Goal: Information Seeking & Learning: Check status

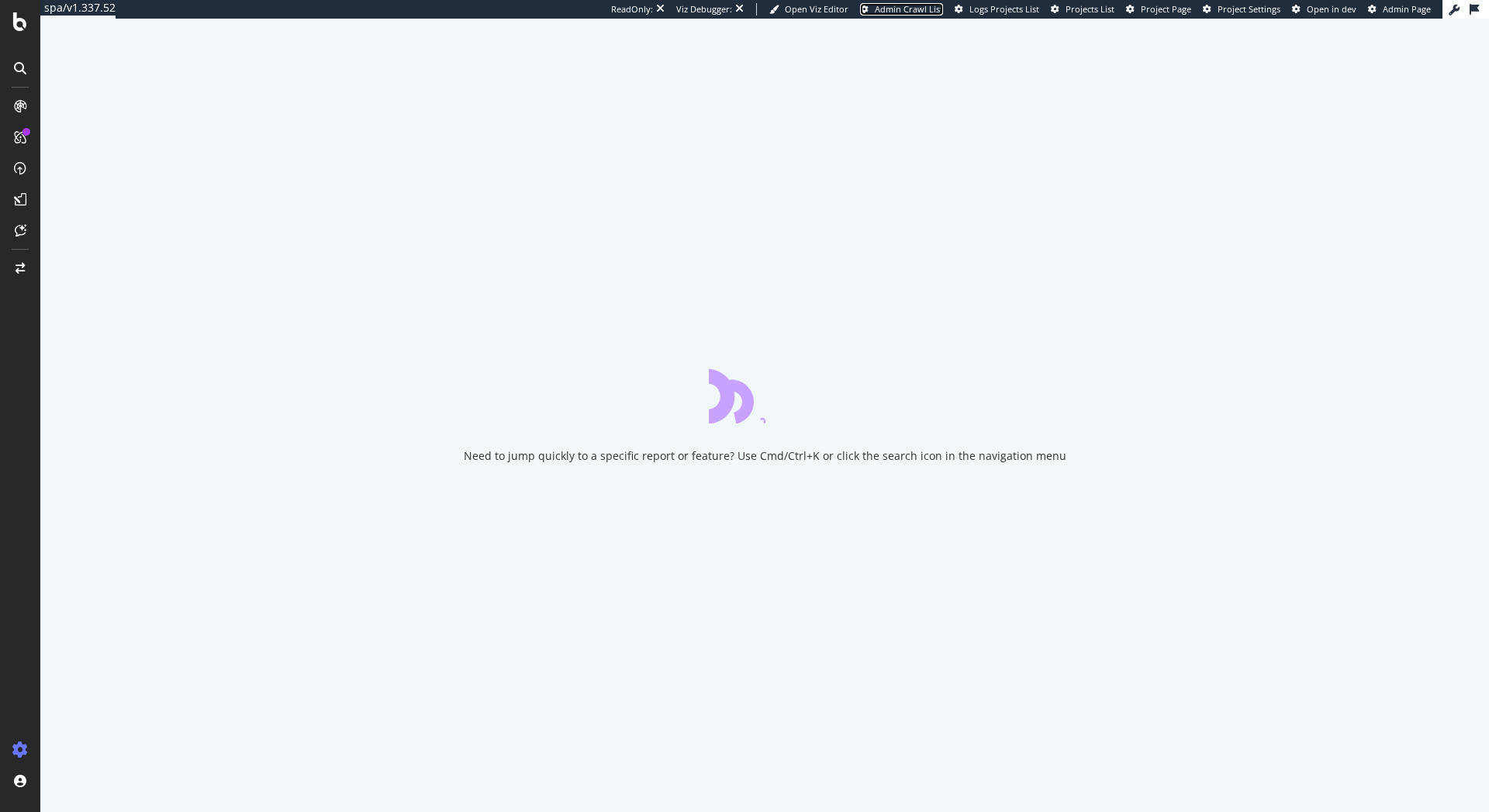
click at [919, 11] on span "Admin Crawl List" at bounding box center [908, 8] width 68 height 12
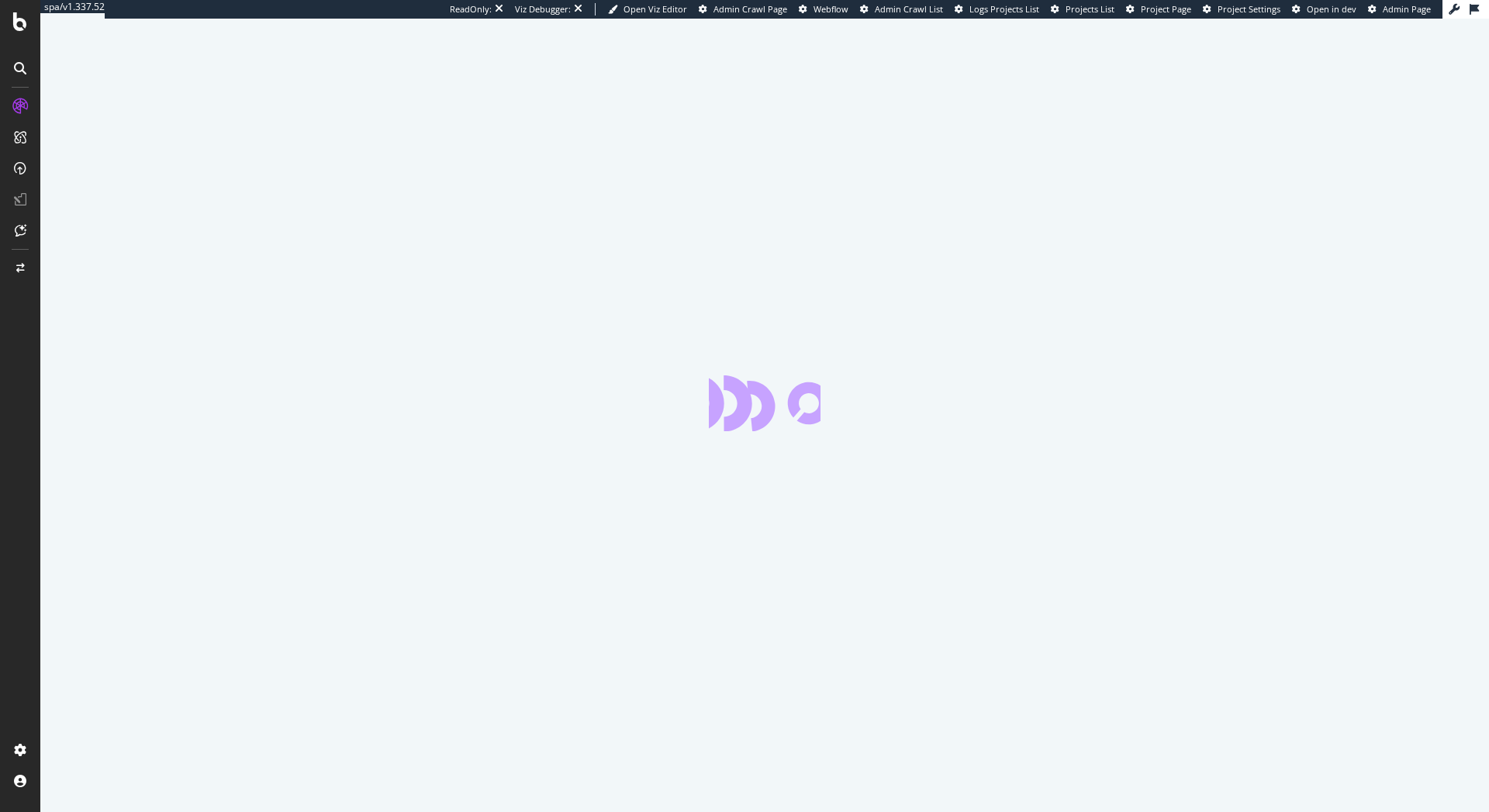
click at [897, 9] on div "spa/v1.337.52 ReadOnly: Viz Debugger: Open Viz Editor Admin Crawl Page Webflow …" at bounding box center [744, 406] width 1489 height 812
click at [906, 14] on span "Admin Crawl List" at bounding box center [908, 8] width 68 height 12
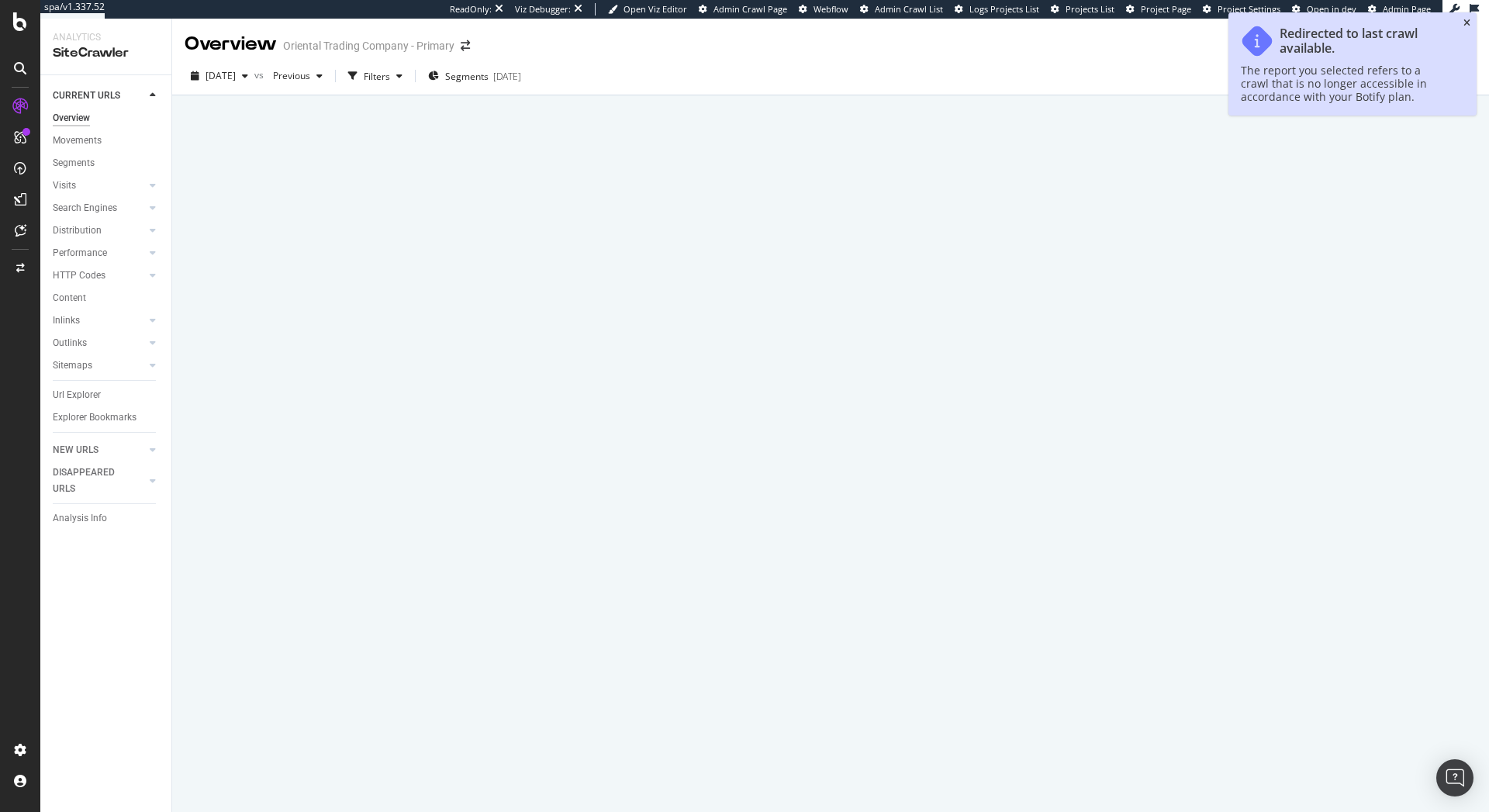
click at [1467, 27] on icon "close toast" at bounding box center [1467, 23] width 7 height 9
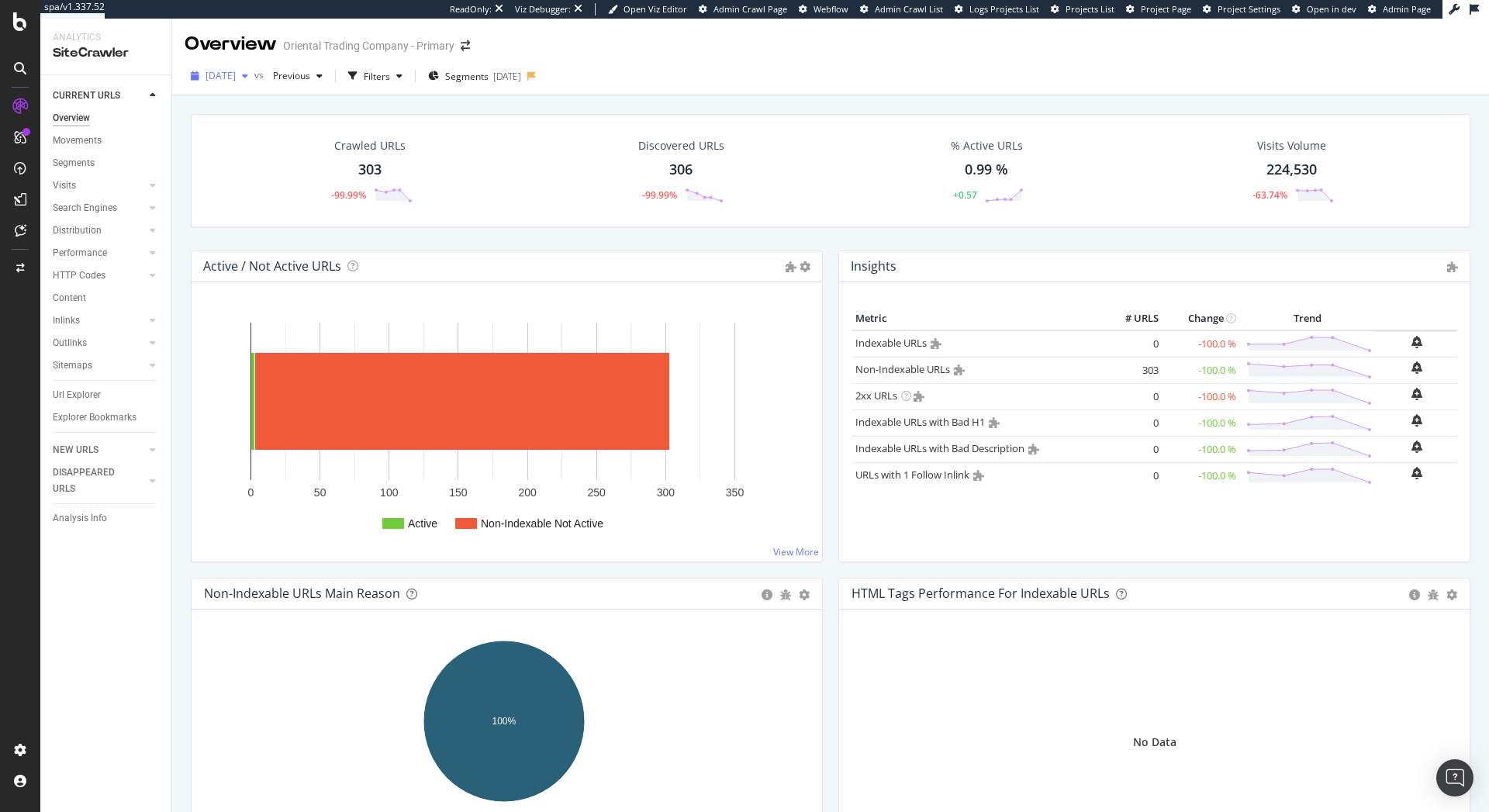
click at [236, 73] on span "2025 Oct. 1st" at bounding box center [220, 75] width 30 height 13
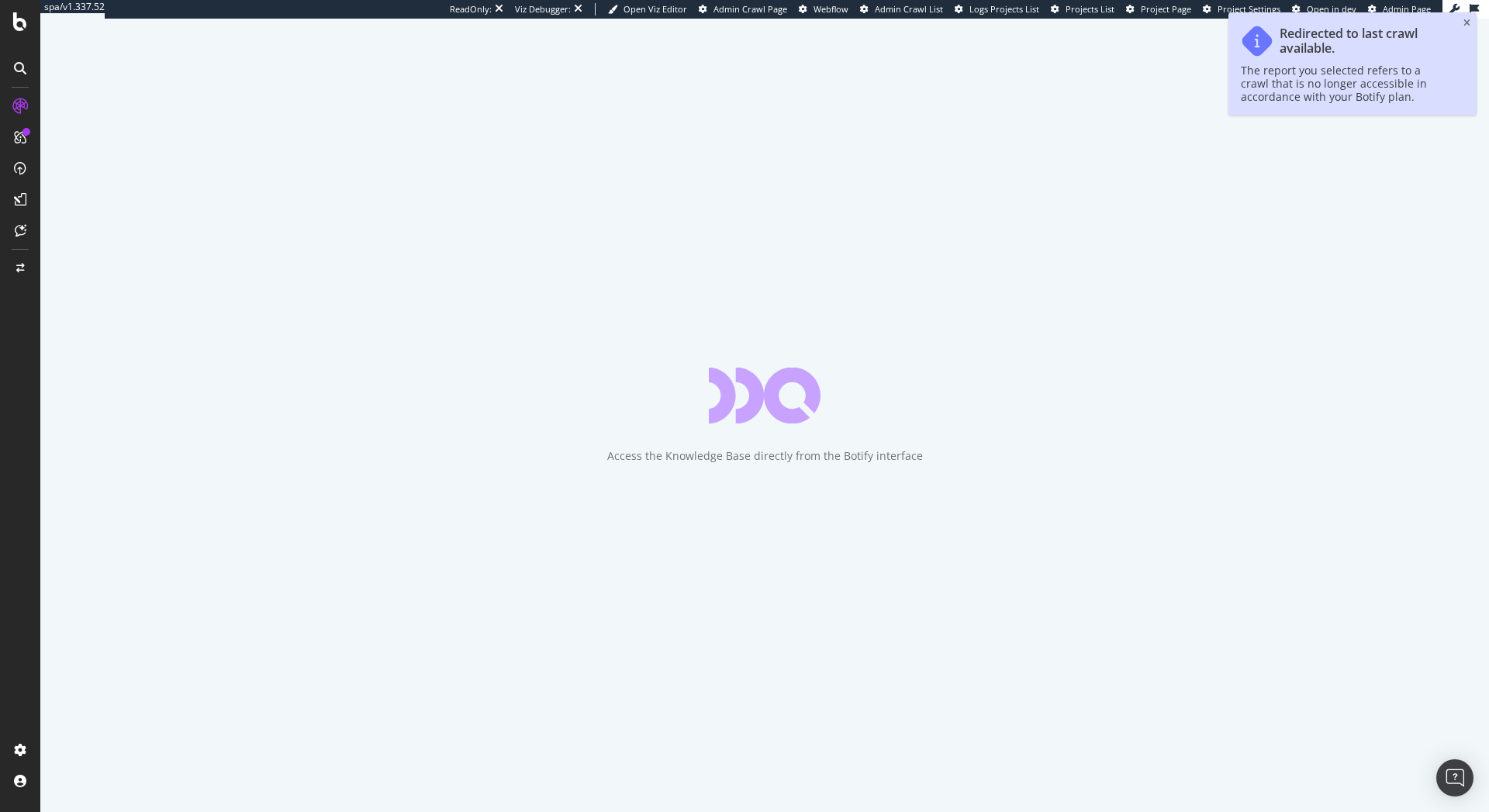
click at [1465, 28] on div "Redirected to last crawl available. The report you selected refers to a crawl t…" at bounding box center [1352, 64] width 248 height 103
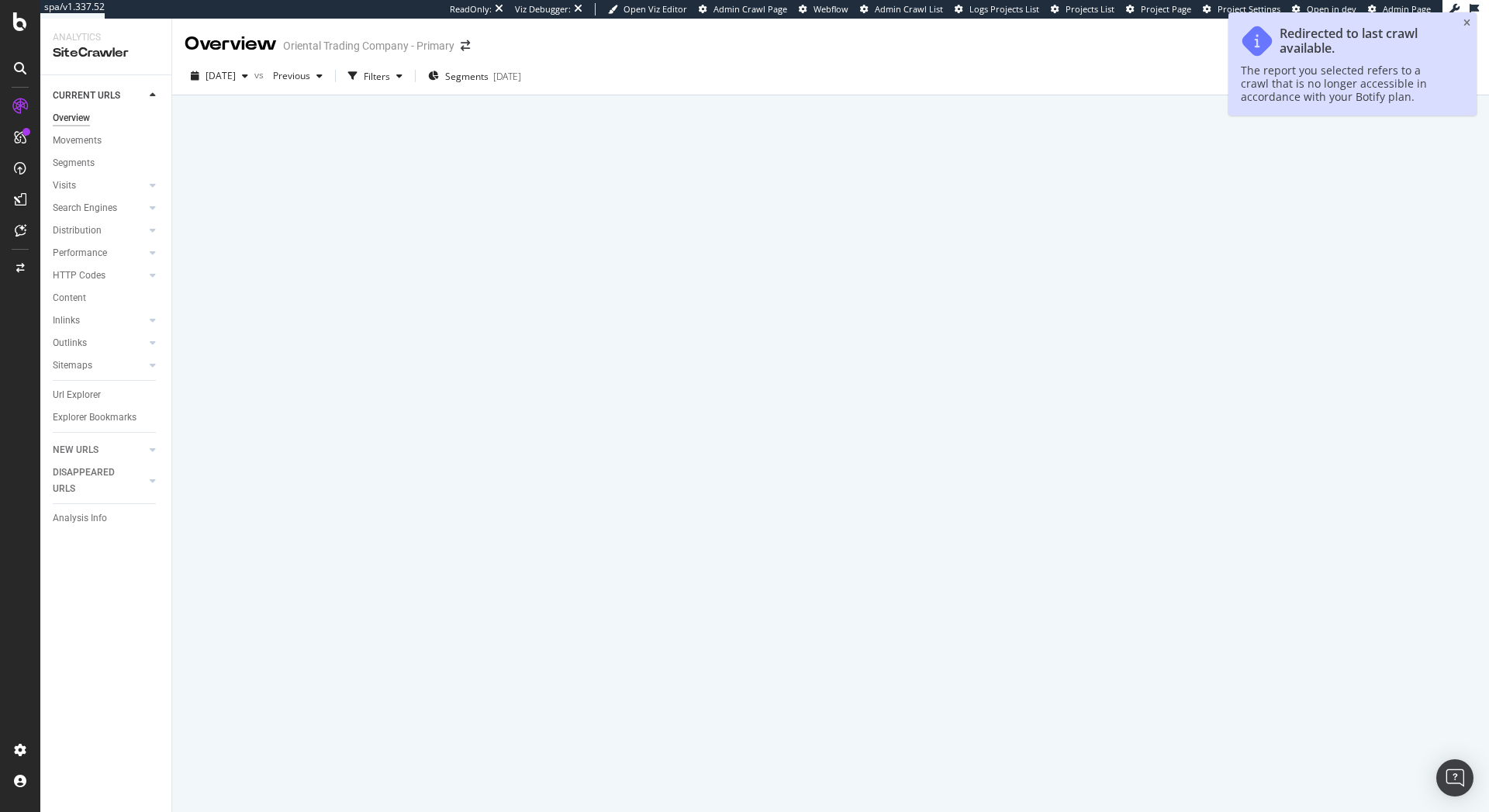
click at [1468, 18] on icon "close toast" at bounding box center [1467, 23] width 7 height 9
